Goal: Entertainment & Leisure: Consume media (video, audio)

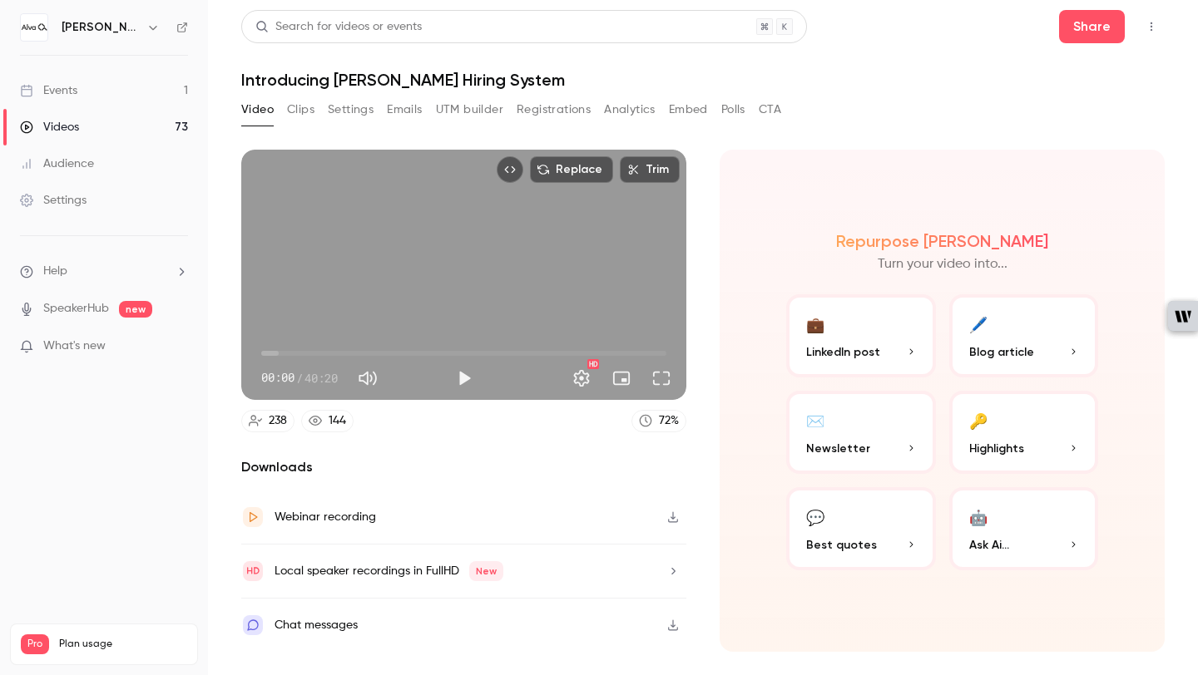
click at [428, 353] on span "00:00" at bounding box center [463, 353] width 405 height 27
click at [470, 373] on button "Play" at bounding box center [463, 378] width 33 height 33
drag, startPoint x: 426, startPoint y: 356, endPoint x: 414, endPoint y: 356, distance: 11.6
click at [414, 356] on span "15:14" at bounding box center [414, 353] width 5 height 5
drag, startPoint x: 414, startPoint y: 356, endPoint x: 399, endPoint y: 356, distance: 15.0
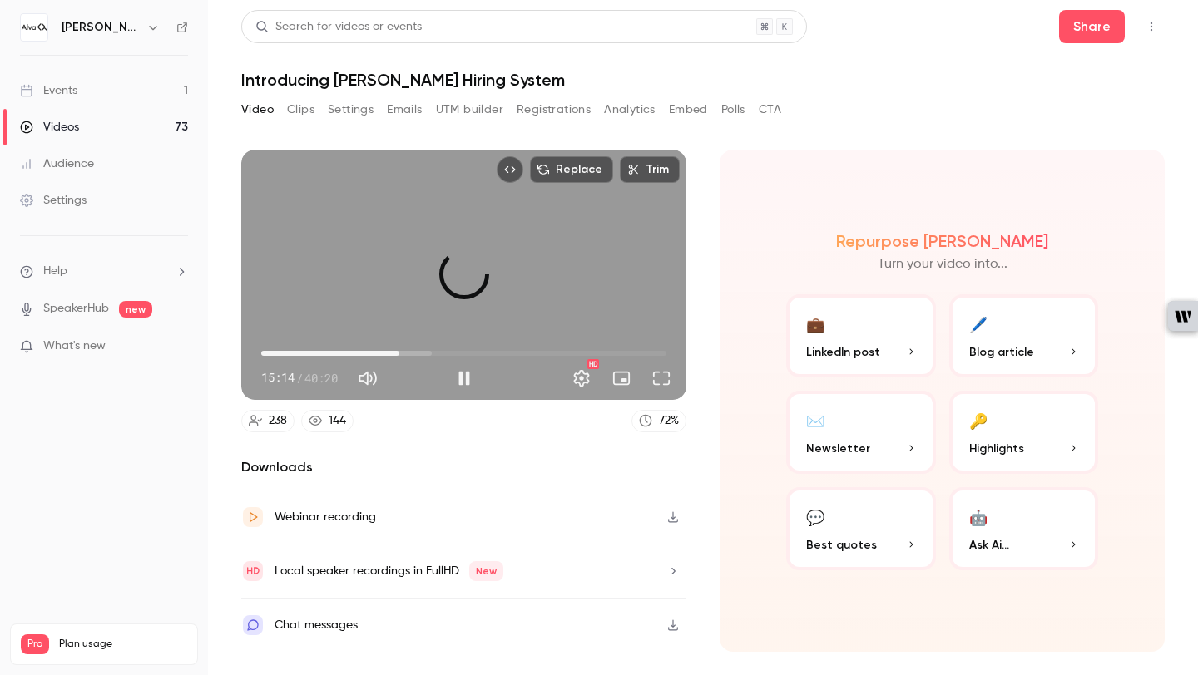
click at [399, 356] on span "13:45" at bounding box center [399, 353] width 5 height 5
click at [403, 356] on span "14:05" at bounding box center [402, 353] width 5 height 5
click at [409, 353] on span "14:39" at bounding box center [408, 353] width 5 height 5
drag, startPoint x: 409, startPoint y: 353, endPoint x: 388, endPoint y: 353, distance: 21.6
click at [388, 353] on span "12:40" at bounding box center [388, 353] width 5 height 5
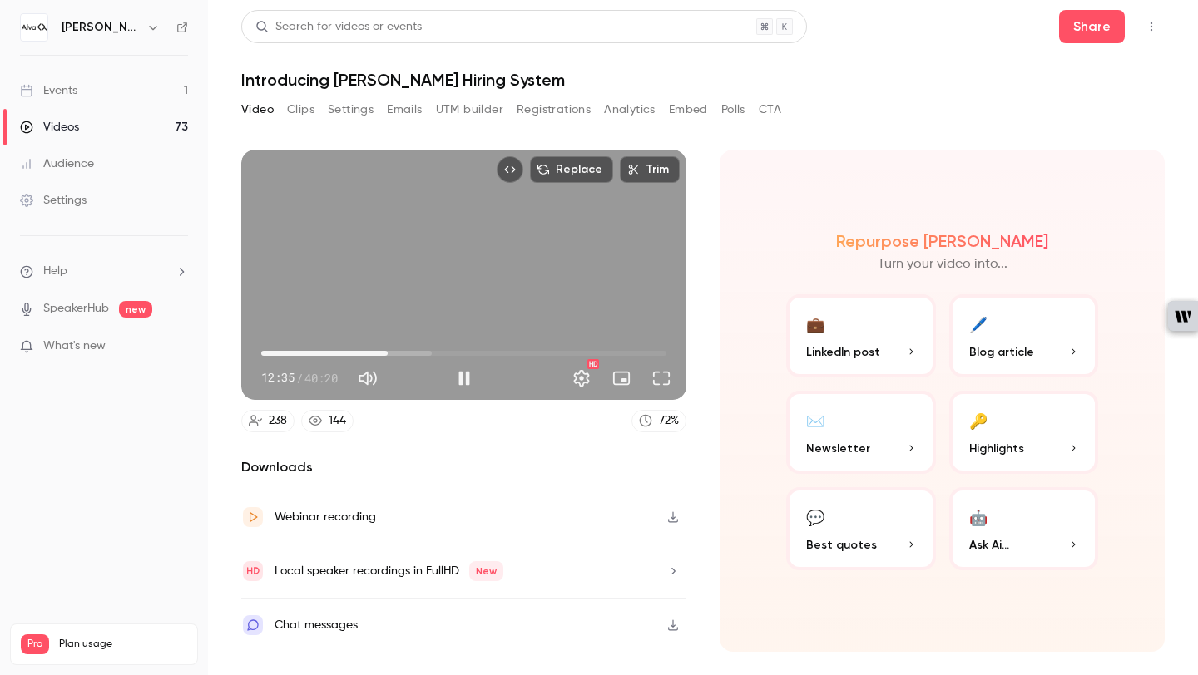
click at [385, 353] on span "12:35" at bounding box center [387, 353] width 5 height 5
click at [378, 352] on span "11:55" at bounding box center [380, 353] width 5 height 5
click at [371, 352] on span "10:56" at bounding box center [370, 353] width 5 height 5
drag, startPoint x: 371, startPoint y: 352, endPoint x: 353, endPoint y: 352, distance: 18.3
click at [353, 352] on span "09:26" at bounding box center [355, 353] width 5 height 5
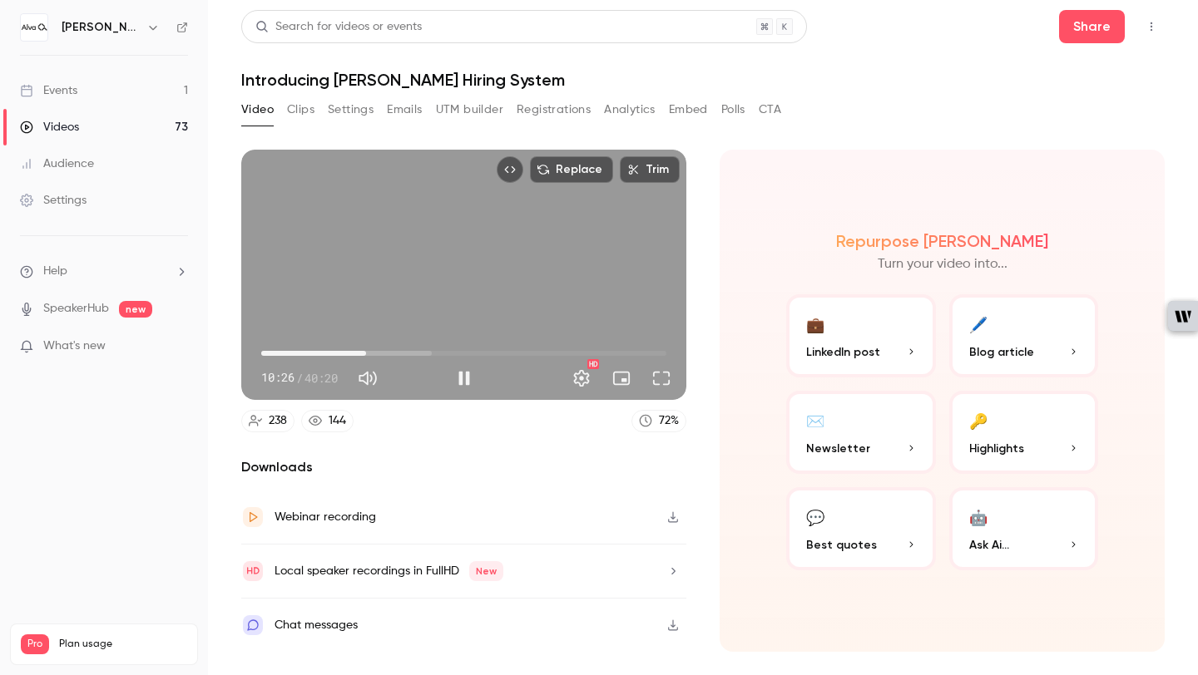
click at [366, 352] on span "10:26" at bounding box center [365, 353] width 5 height 5
click at [467, 376] on button "Pause" at bounding box center [463, 378] width 33 height 33
click at [467, 376] on button "Play" at bounding box center [463, 378] width 33 height 33
click at [467, 376] on button "Pause" at bounding box center [463, 378] width 33 height 33
click at [368, 354] on span "10:36" at bounding box center [367, 353] width 5 height 5
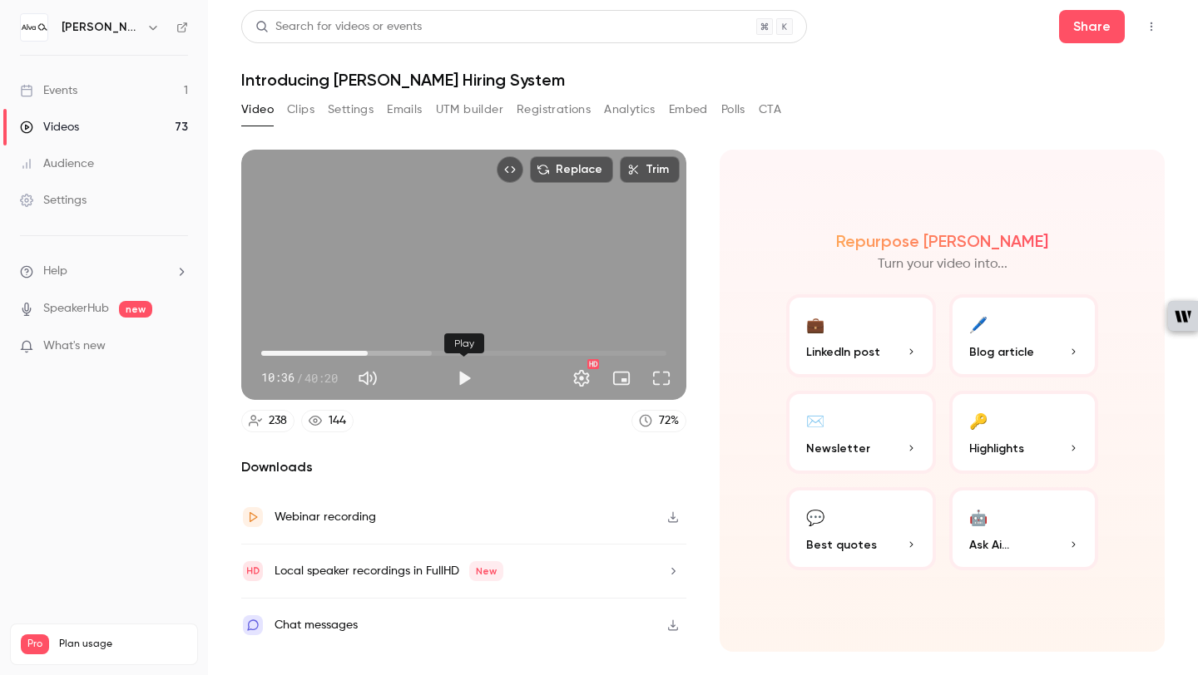
click at [468, 383] on button "Play" at bounding box center [463, 378] width 33 height 33
click at [463, 379] on button "Pause" at bounding box center [463, 378] width 33 height 33
click at [467, 380] on button "Play" at bounding box center [463, 378] width 33 height 33
click at [467, 380] on button "Pause" at bounding box center [463, 378] width 33 height 33
click at [369, 353] on span "10:46" at bounding box center [369, 353] width 5 height 5
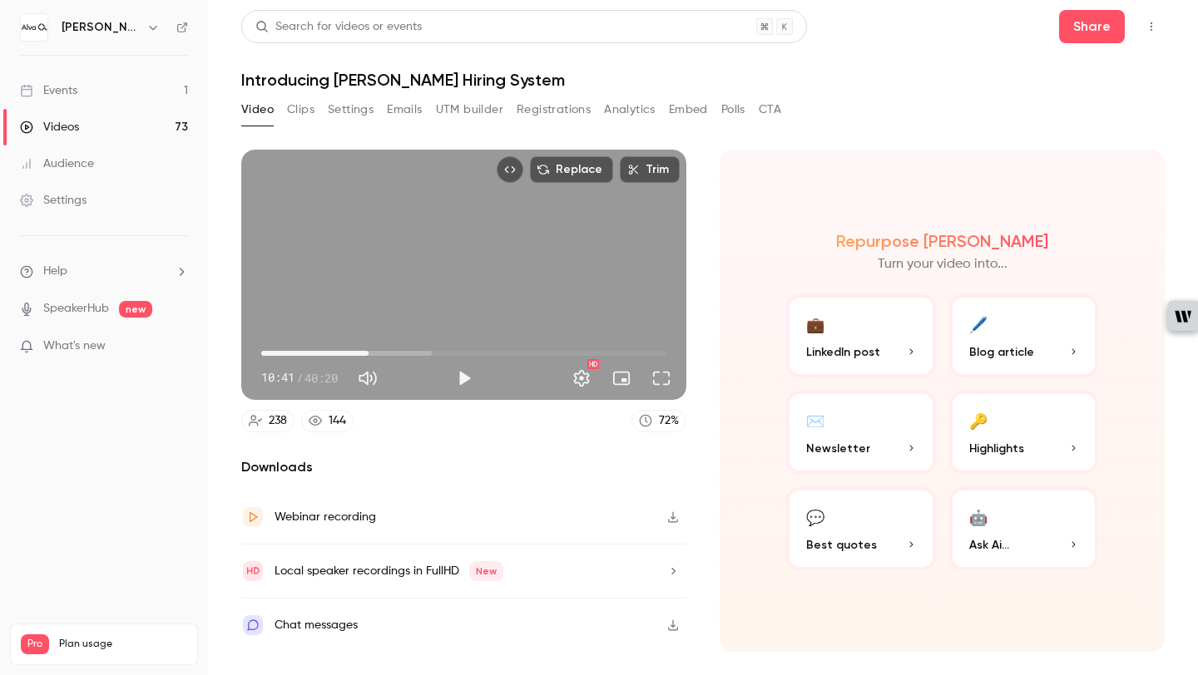
click at [368, 352] on span "10:41" at bounding box center [368, 353] width 5 height 5
click at [453, 372] on button "Play" at bounding box center [463, 378] width 33 height 33
click at [461, 381] on button "Pause" at bounding box center [463, 378] width 33 height 33
click at [461, 381] on button "Play" at bounding box center [463, 378] width 33 height 33
click at [462, 373] on button "Pause" at bounding box center [463, 378] width 33 height 33
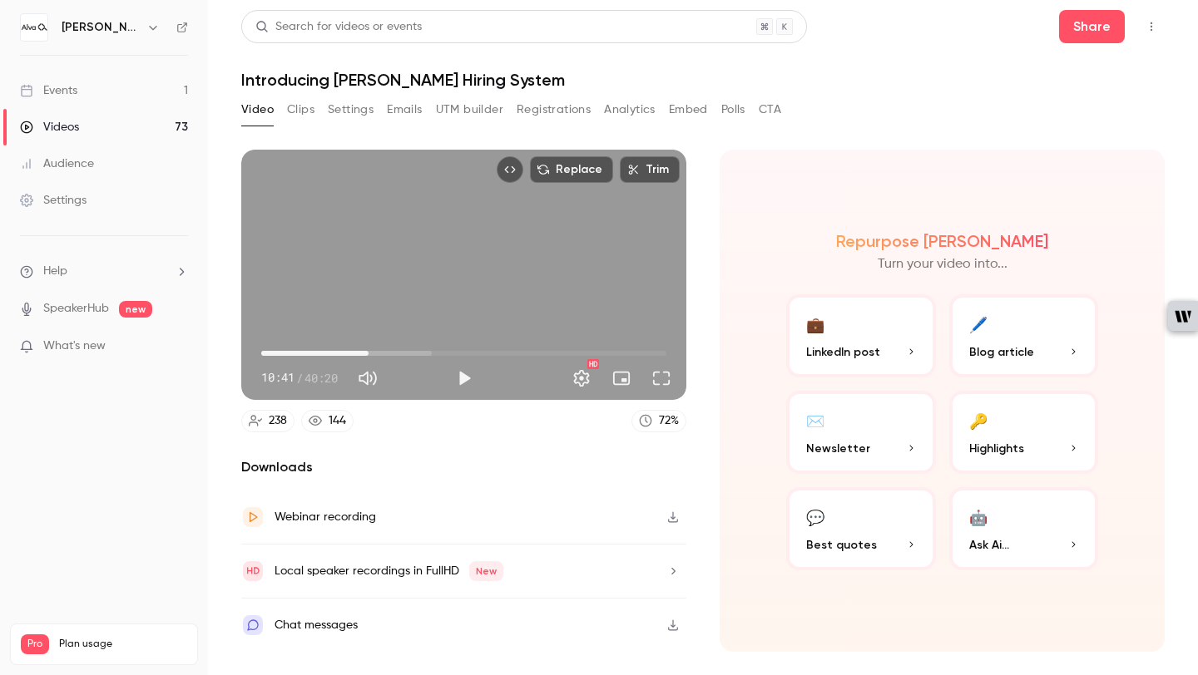
drag, startPoint x: 389, startPoint y: 348, endPoint x: 368, endPoint y: 351, distance: 21.1
click at [368, 351] on span "10:41" at bounding box center [368, 353] width 5 height 5
click at [463, 378] on button "Play" at bounding box center [463, 378] width 33 height 33
click at [365, 356] on span "10:21" at bounding box center [365, 353] width 5 height 5
click at [466, 380] on button "Pause" at bounding box center [463, 378] width 33 height 33
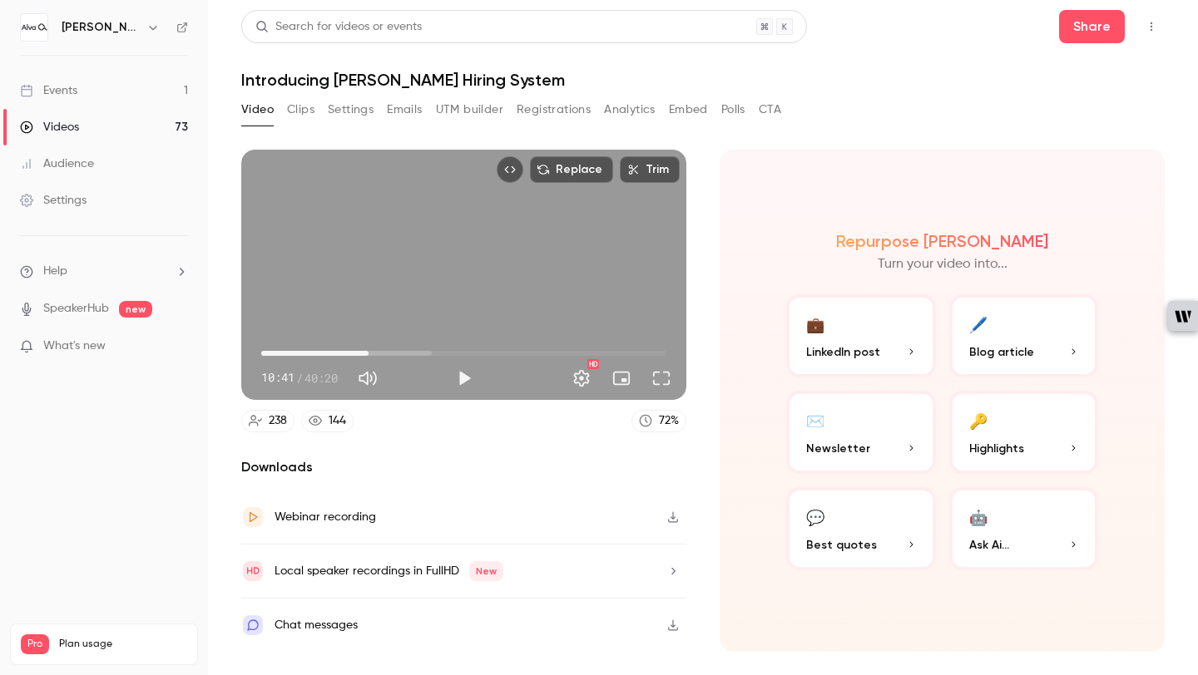
click at [368, 353] on span "10:41" at bounding box center [368, 353] width 5 height 5
click at [462, 383] on button "Play" at bounding box center [463, 378] width 33 height 33
click at [462, 383] on button "Pause" at bounding box center [463, 378] width 33 height 33
click at [367, 355] on span "10:31" at bounding box center [366, 353] width 5 height 5
click at [470, 373] on button "Play" at bounding box center [463, 378] width 33 height 33
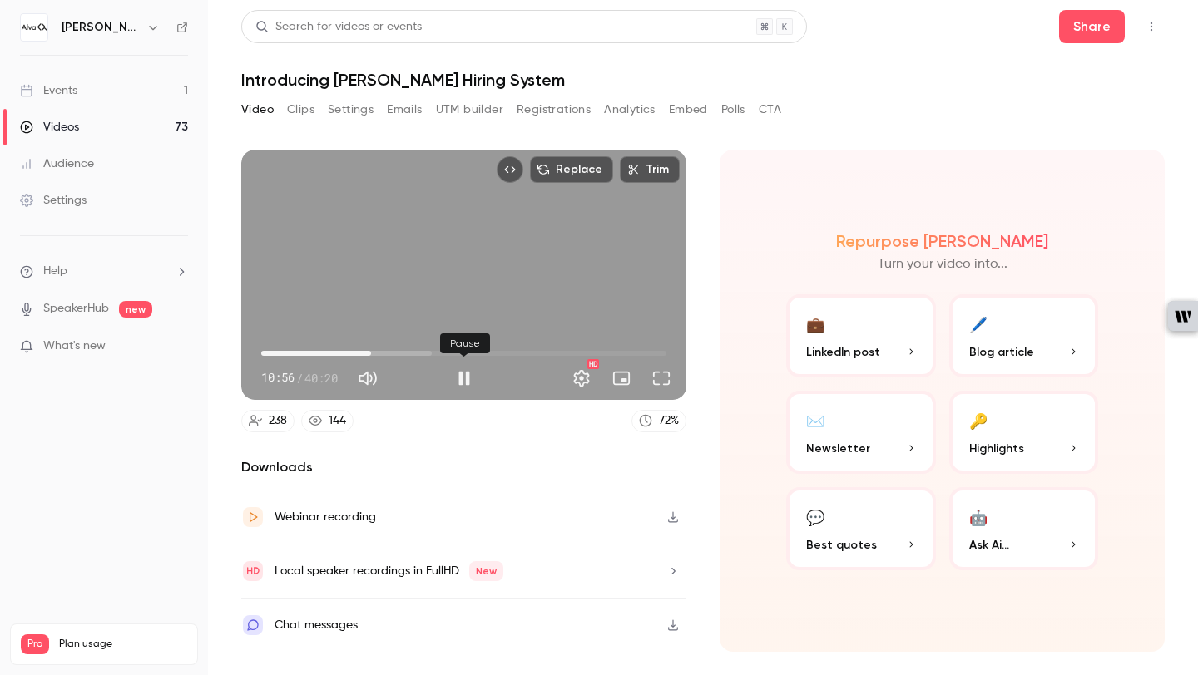
click at [470, 373] on button "Pause" at bounding box center [463, 378] width 33 height 33
click at [368, 353] on span "10:41" at bounding box center [368, 353] width 5 height 5
click at [460, 379] on button "Play" at bounding box center [463, 378] width 33 height 33
click at [460, 379] on button "Pause" at bounding box center [463, 378] width 33 height 33
click at [363, 351] on span "10:11" at bounding box center [363, 353] width 5 height 5
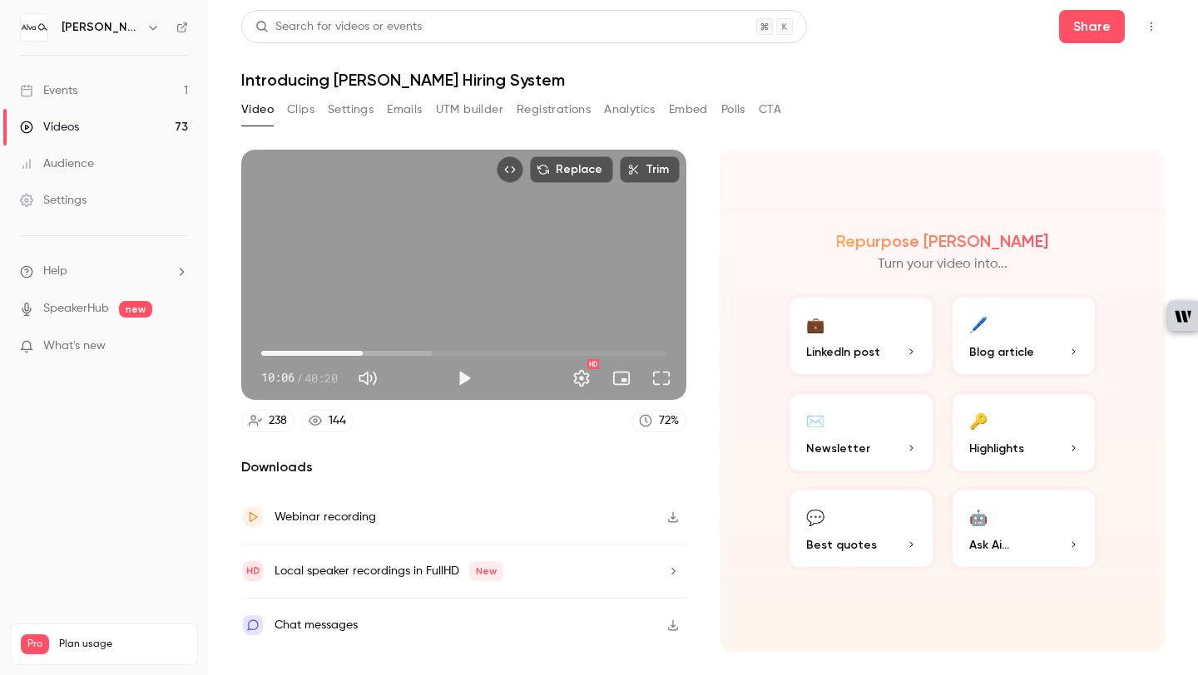
click at [363, 352] on span "10:06" at bounding box center [362, 353] width 5 height 5
click at [455, 379] on button "Play" at bounding box center [463, 378] width 33 height 33
click at [366, 351] on span "10:26" at bounding box center [365, 353] width 5 height 5
click at [365, 351] on span "10:21" at bounding box center [365, 353] width 5 height 5
click at [458, 373] on button "Pause" at bounding box center [463, 378] width 33 height 33
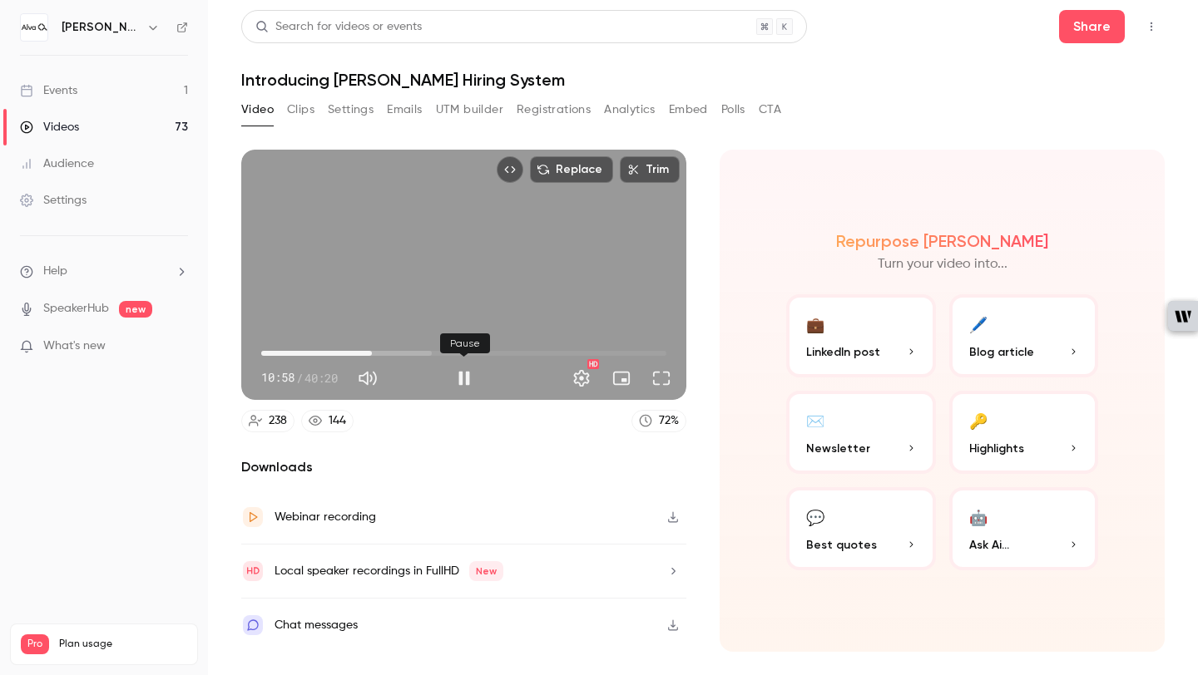
type input "*****"
